Goal: Information Seeking & Learning: Check status

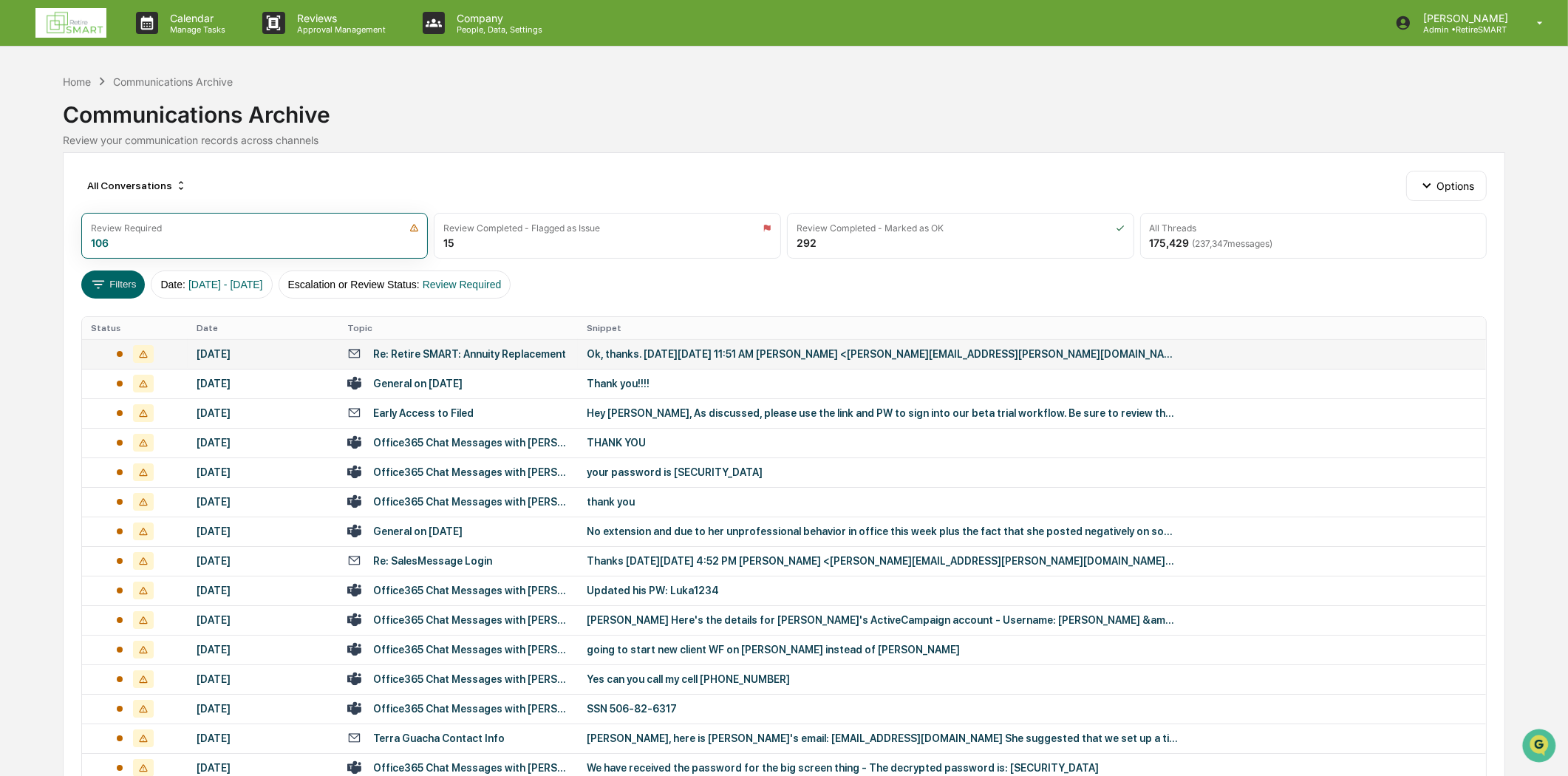
click at [437, 359] on div "Re: Retire SMART: Annuity Replacement" at bounding box center [470, 354] width 193 height 12
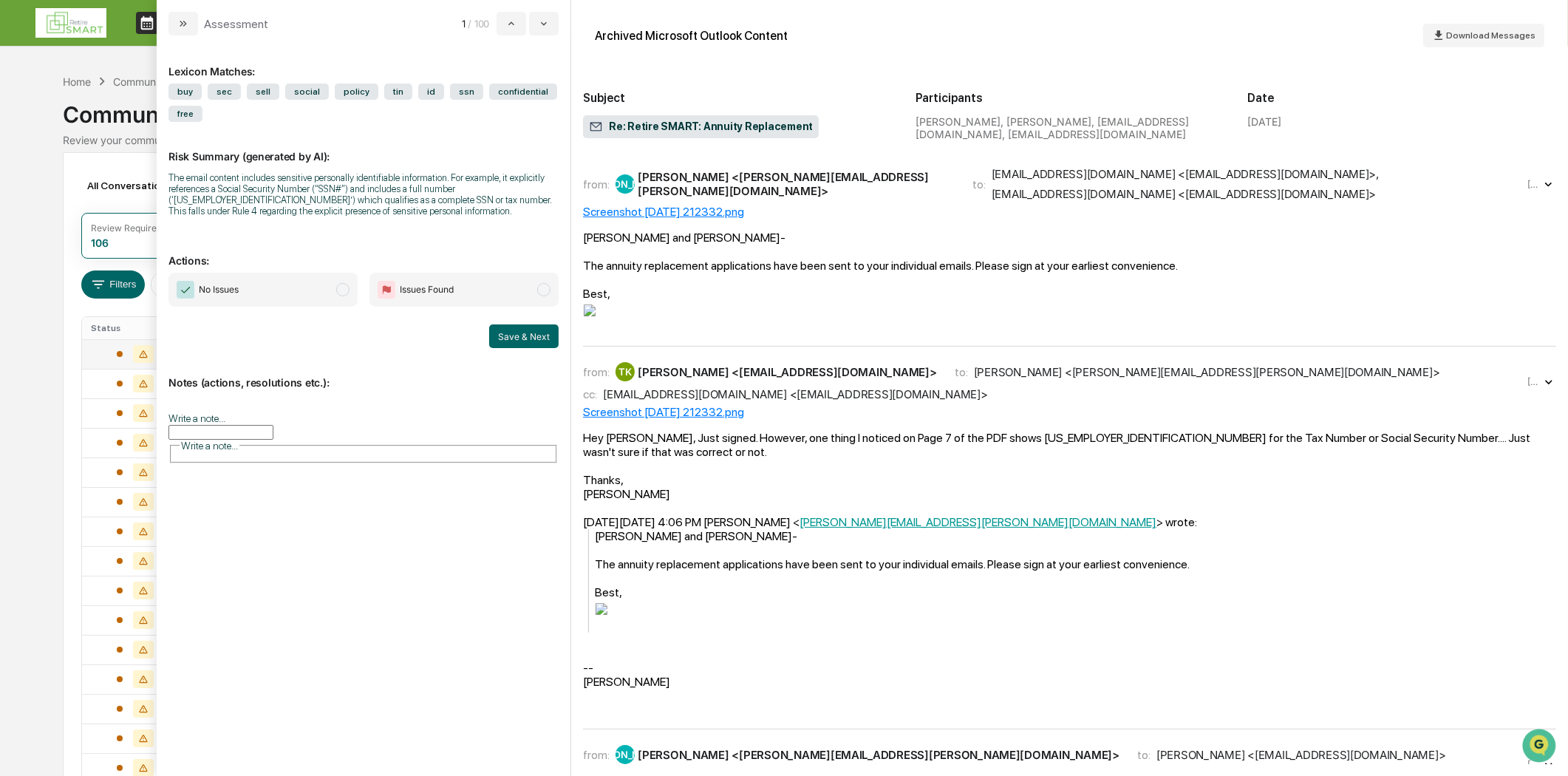
click at [170, 32] on button "modal" at bounding box center [184, 23] width 30 height 23
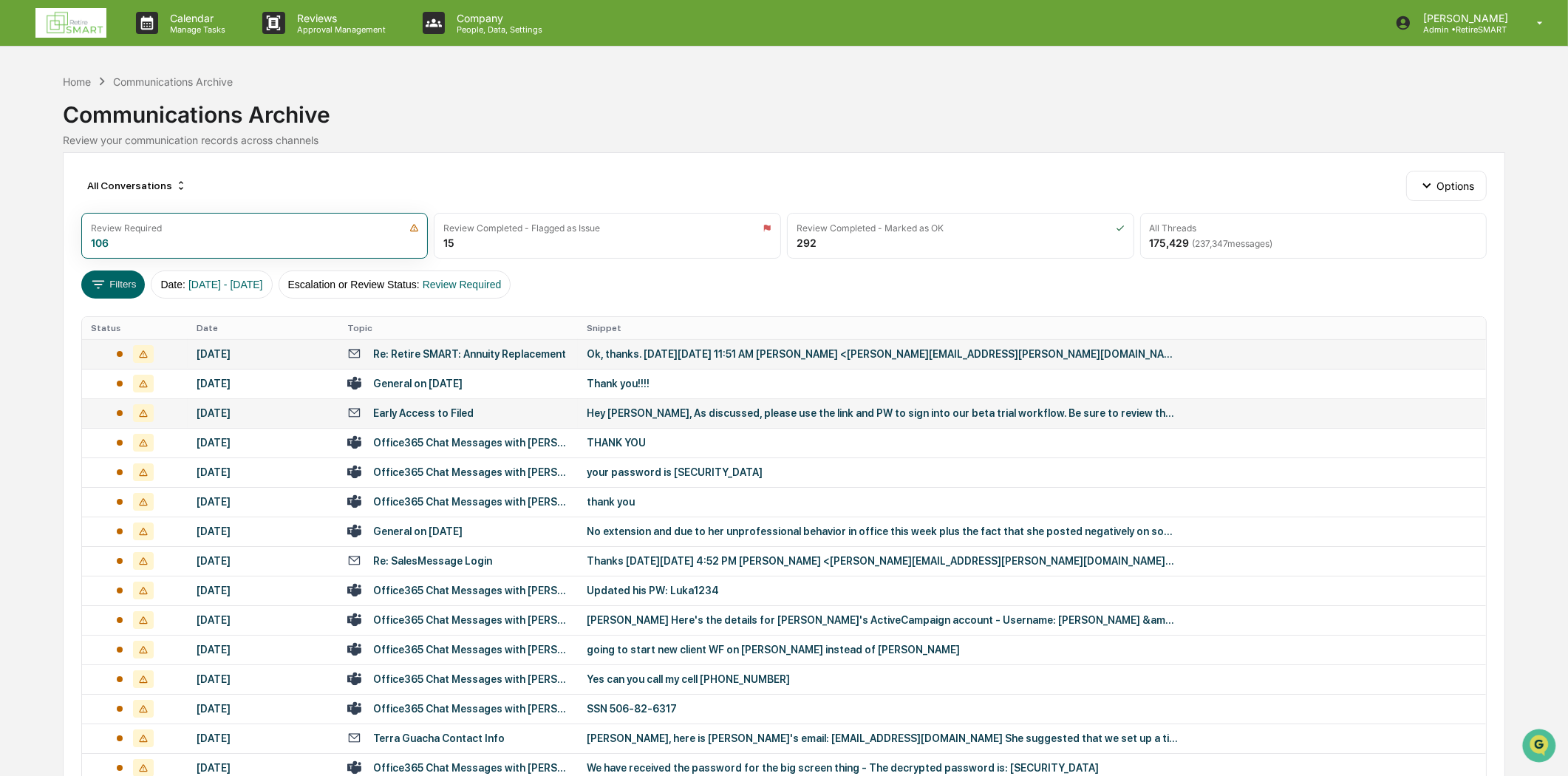
click at [486, 409] on div "Early Access to Filed" at bounding box center [458, 413] width 222 height 14
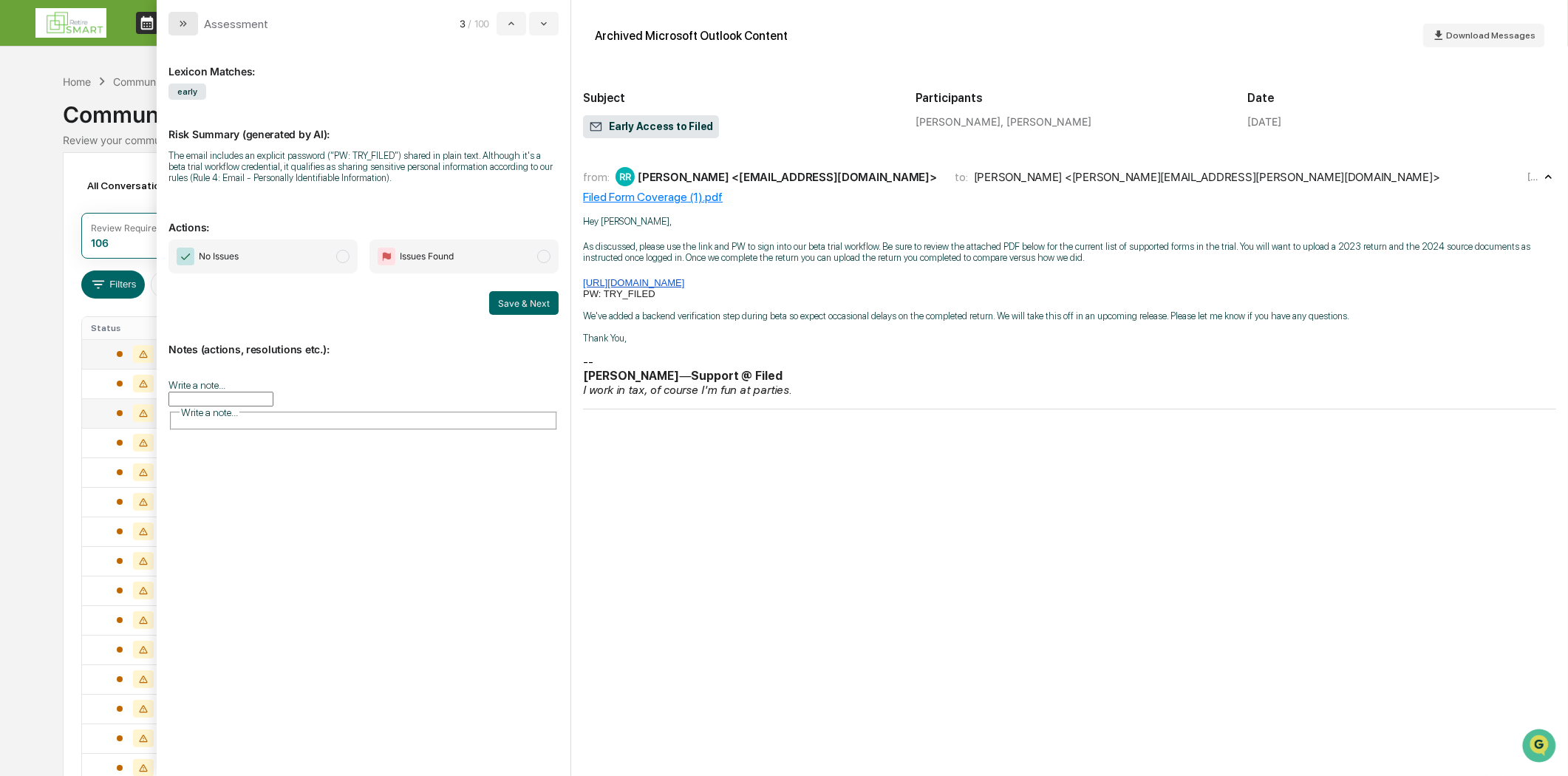
click at [180, 17] on button "modal" at bounding box center [184, 23] width 30 height 23
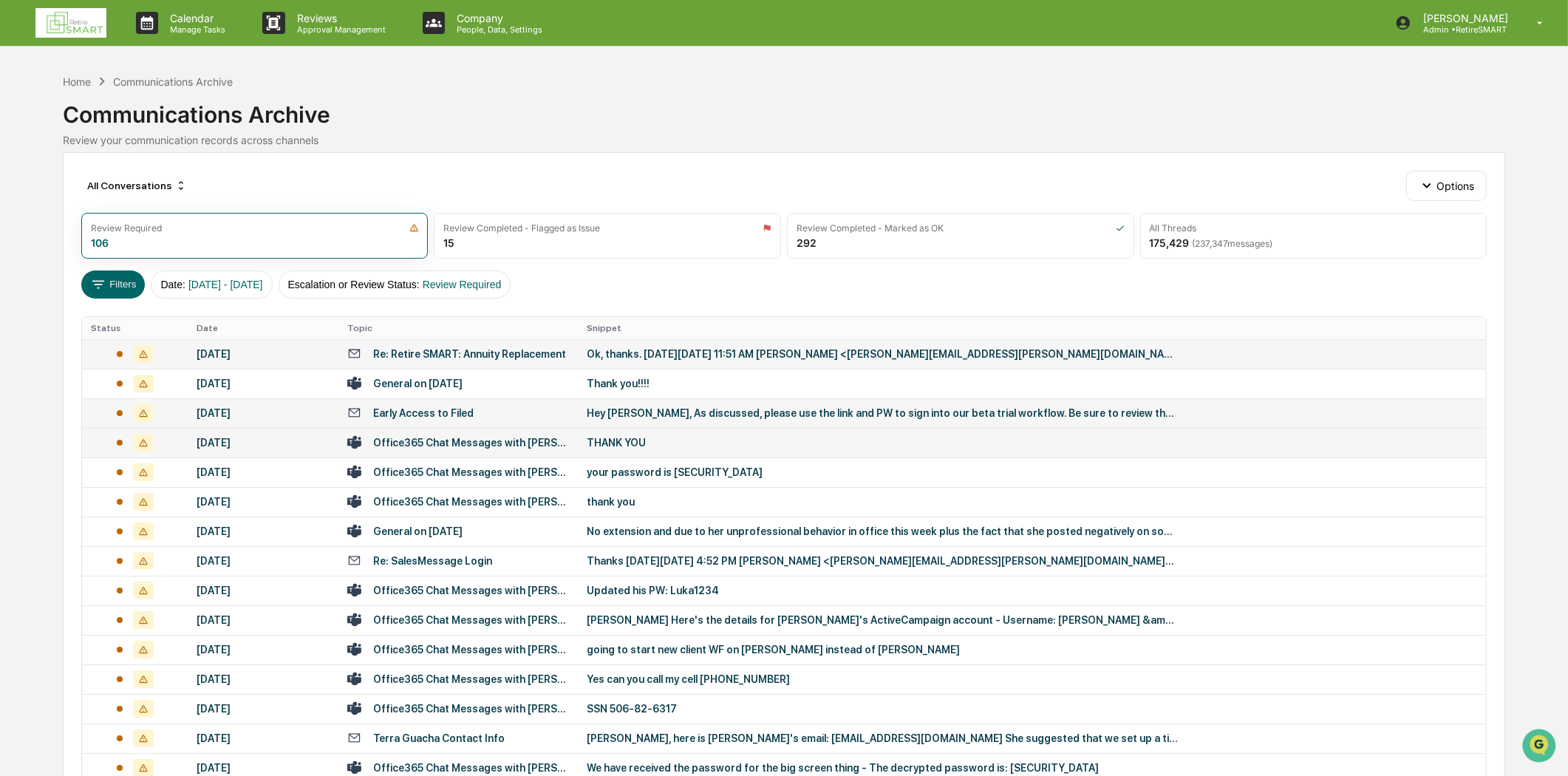
scroll to position [575, 0]
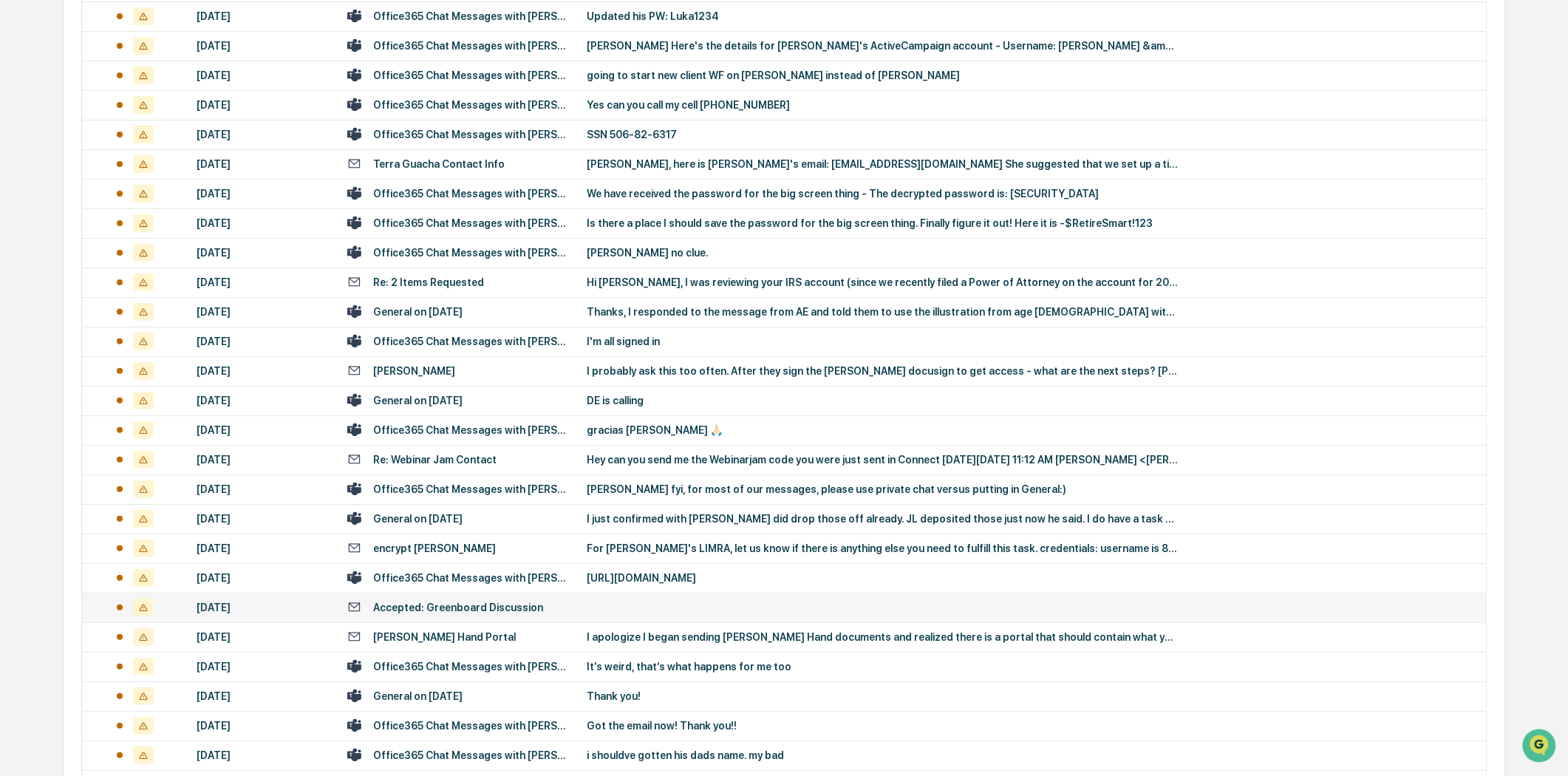
click at [515, 606] on div "Accepted: Greenboard Discussion" at bounding box center [458, 607] width 170 height 12
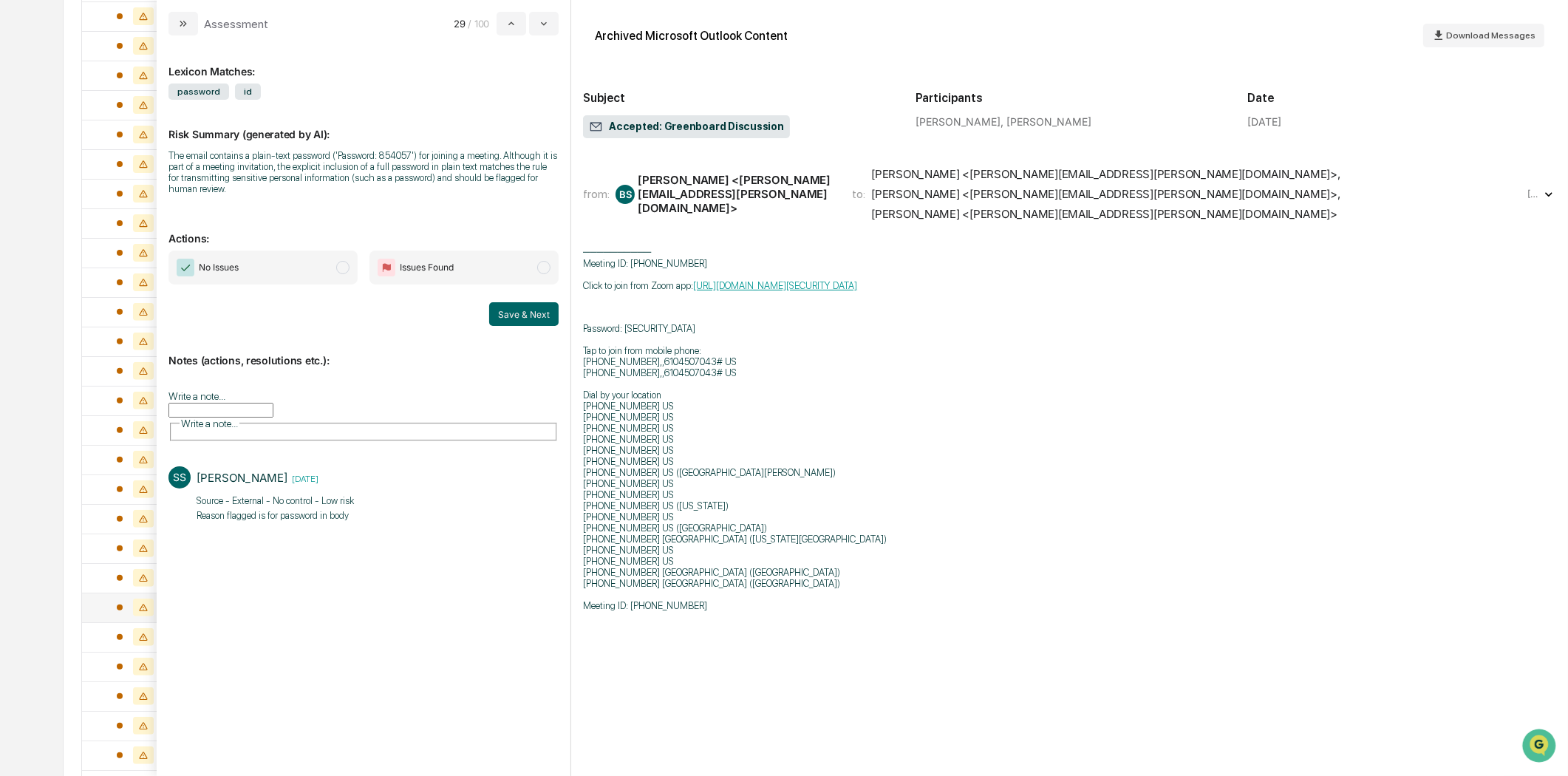
drag, startPoint x: 185, startPoint y: 20, endPoint x: 156, endPoint y: 18, distance: 29.1
click at [183, 19] on icon "modal" at bounding box center [183, 23] width 12 height 12
